Goal: Transaction & Acquisition: Purchase product/service

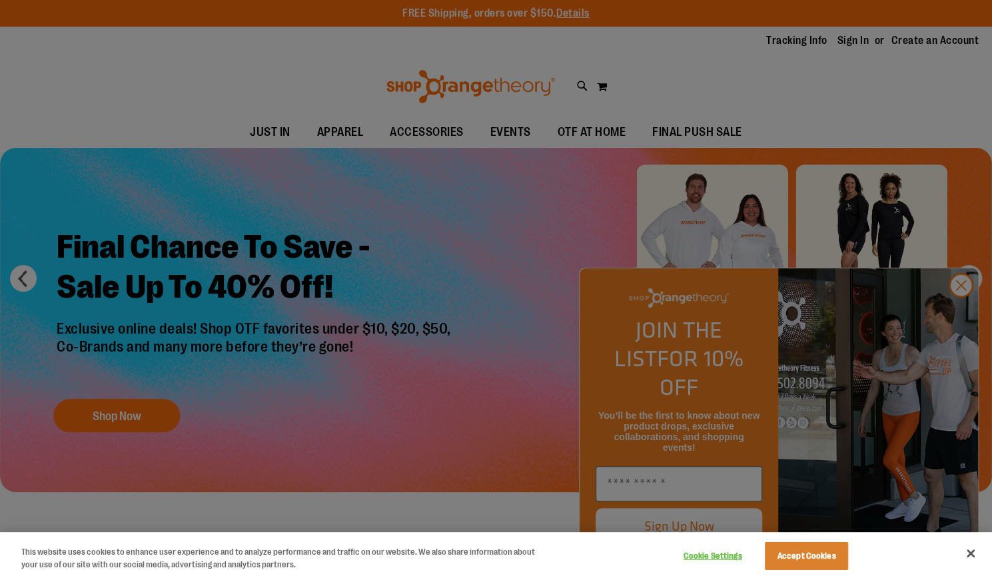
click at [136, 418] on div at bounding box center [496, 289] width 992 height 578
click at [960, 315] on div at bounding box center [496, 289] width 992 height 578
click at [161, 407] on div at bounding box center [496, 289] width 992 height 578
click at [958, 315] on div at bounding box center [496, 289] width 992 height 578
click at [137, 423] on div at bounding box center [496, 289] width 992 height 578
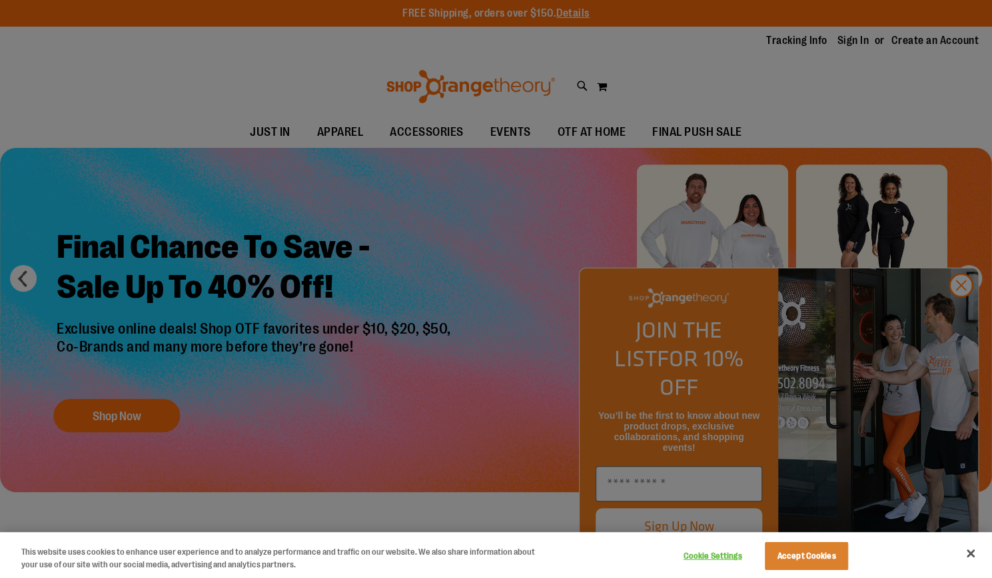
click at [137, 423] on div at bounding box center [496, 289] width 992 height 578
click at [962, 314] on div at bounding box center [496, 289] width 992 height 578
click at [970, 277] on div at bounding box center [496, 289] width 992 height 578
click at [975, 551] on button "Close" at bounding box center [970, 553] width 29 height 29
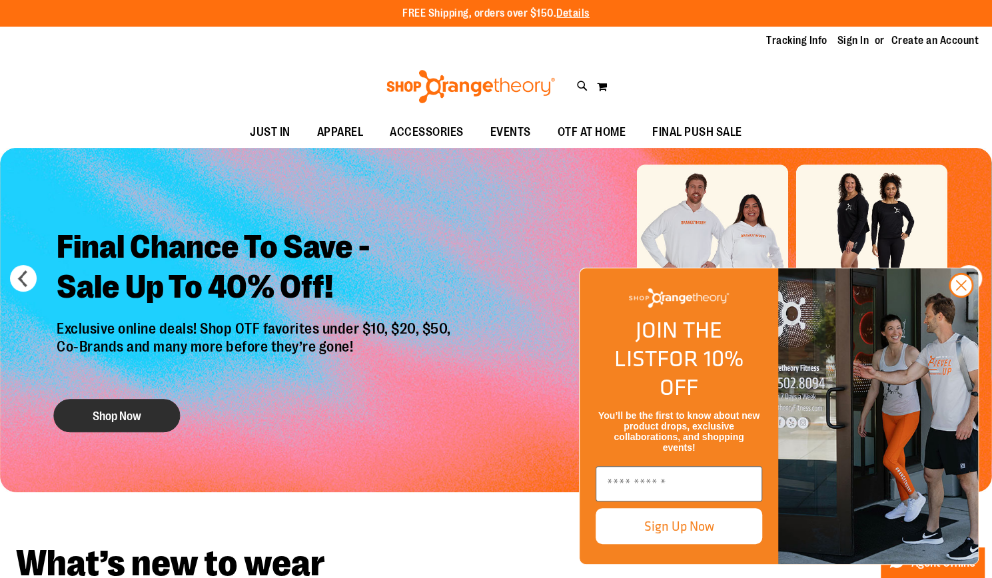
click at [132, 408] on button "Shop Now" at bounding box center [116, 415] width 127 height 33
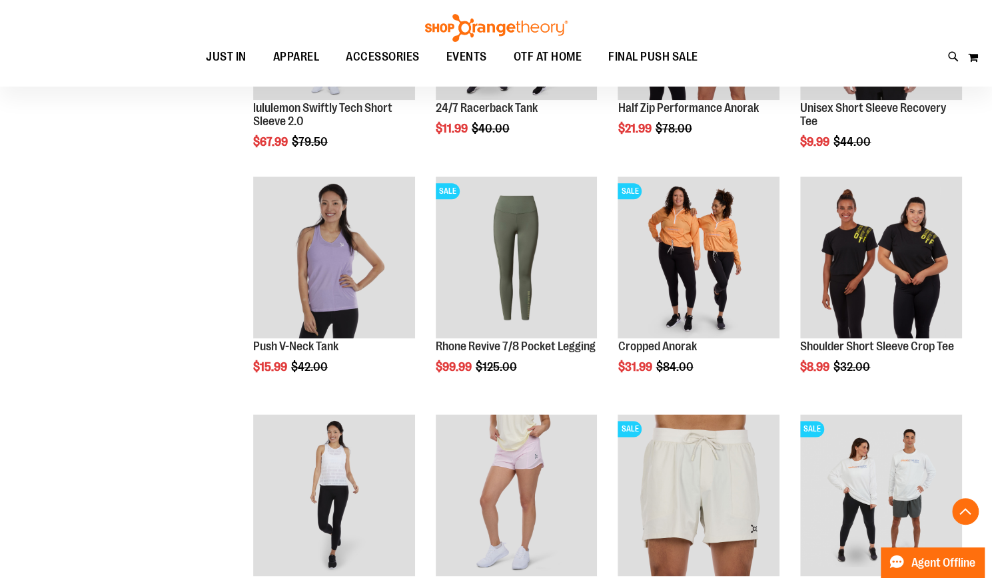
scroll to position [807, 0]
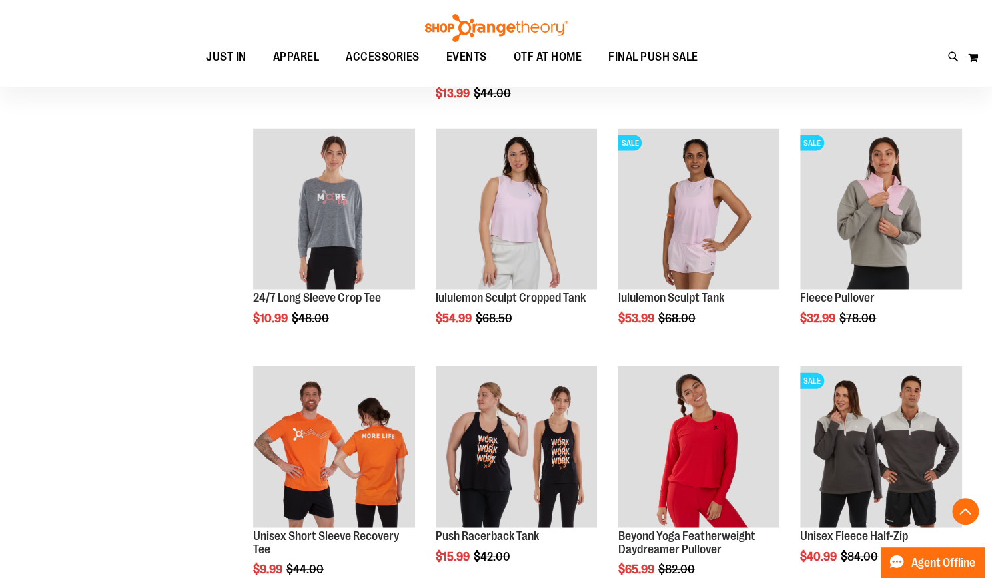
scroll to position [1570, 0]
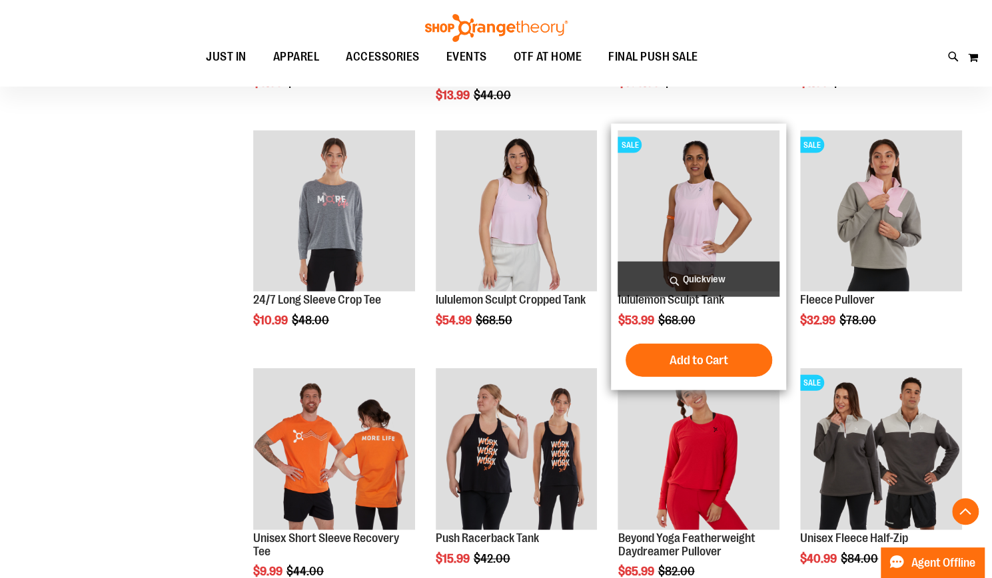
click at [701, 218] on img "product" at bounding box center [698, 212] width 162 height 162
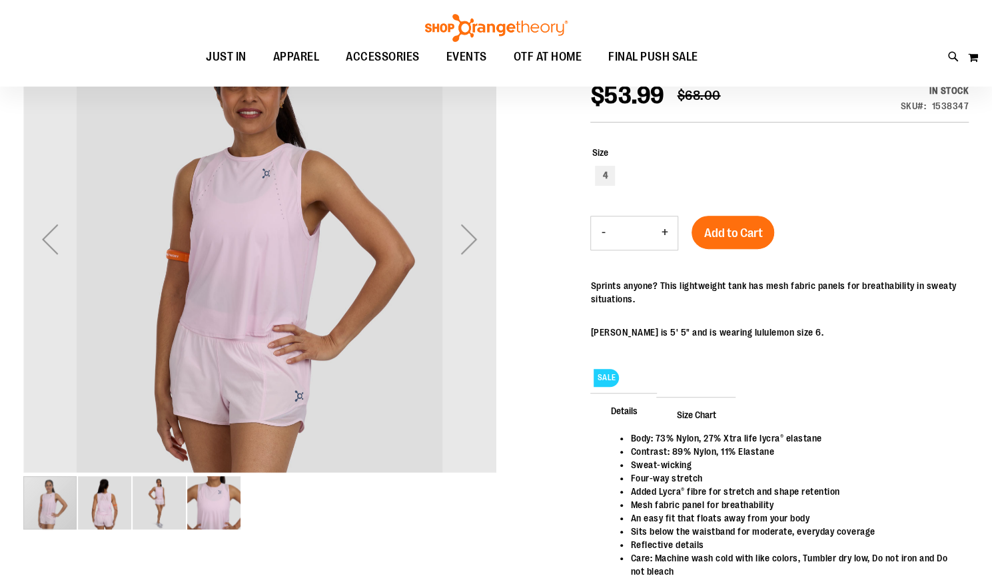
scroll to position [189, 0]
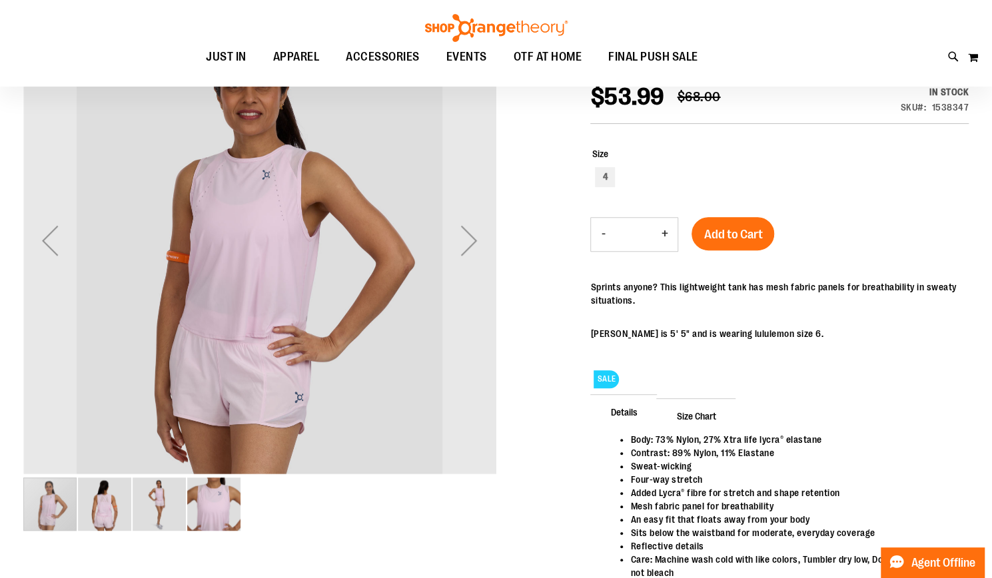
click at [96, 509] on img "image 2 of 4" at bounding box center [104, 504] width 53 height 53
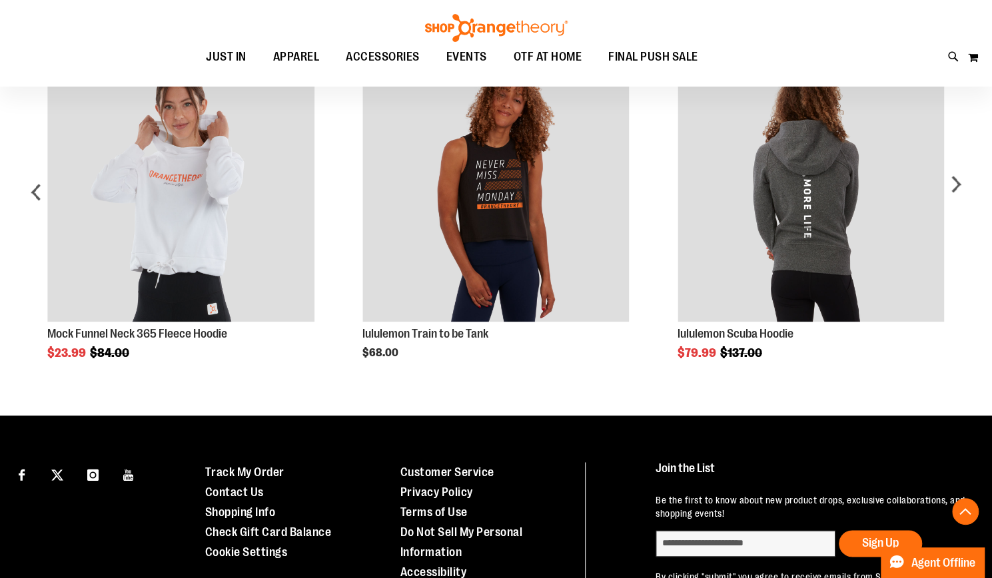
scroll to position [851, 0]
